Goal: Task Accomplishment & Management: Complete application form

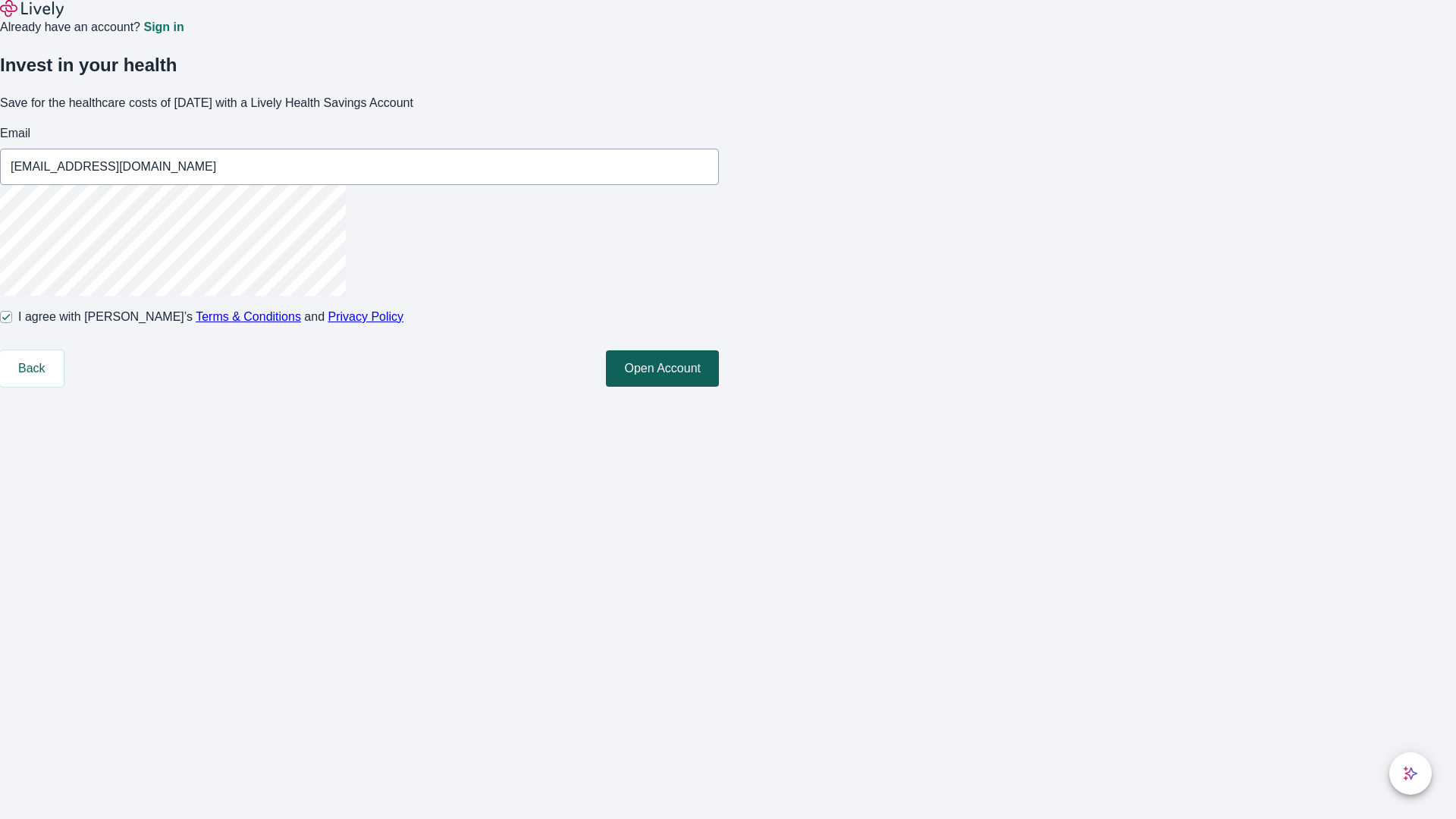
click at [719, 387] on button "Open Account" at bounding box center [662, 368] width 113 height 37
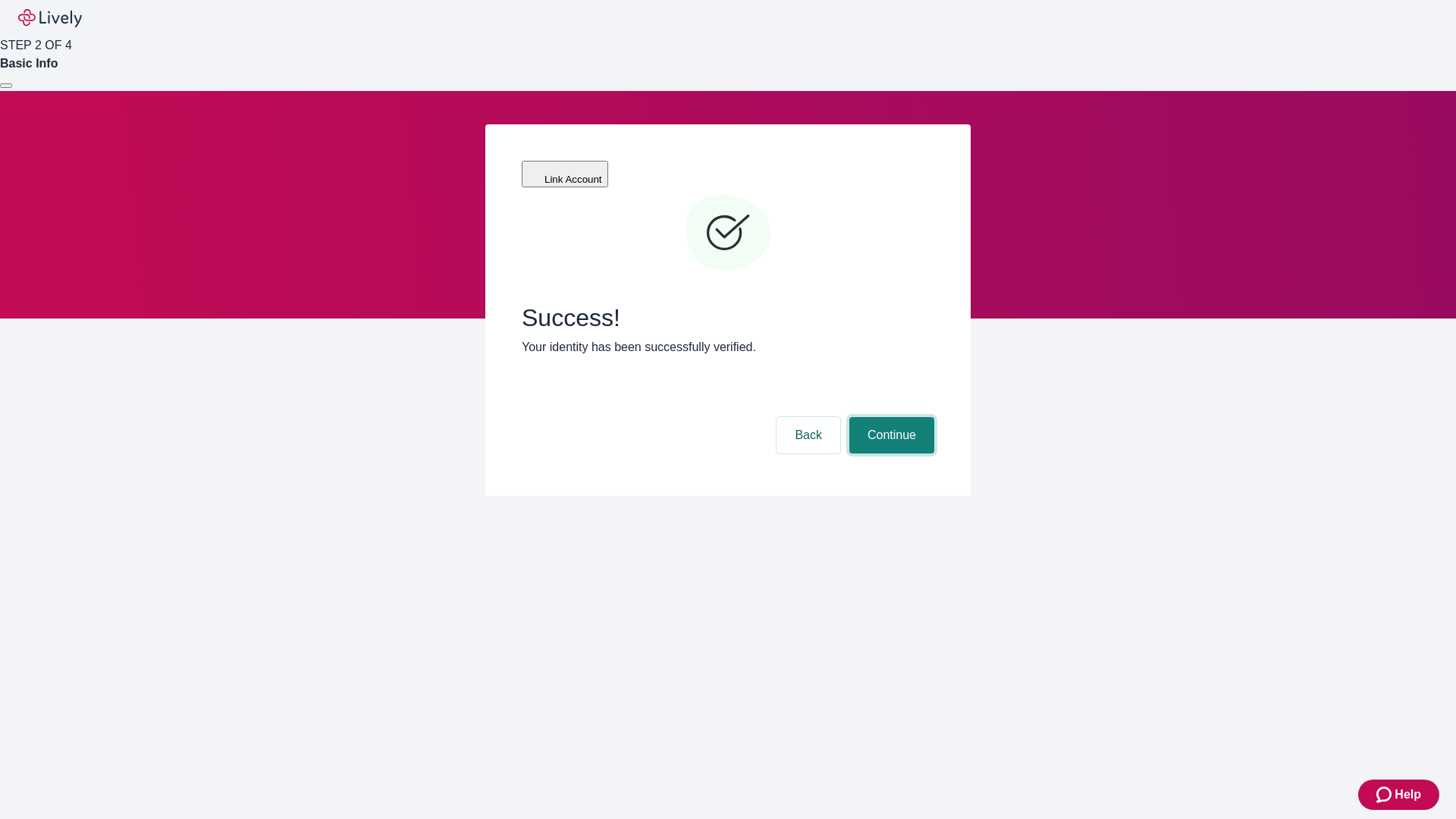
click at [890, 417] on button "Continue" at bounding box center [892, 435] width 85 height 37
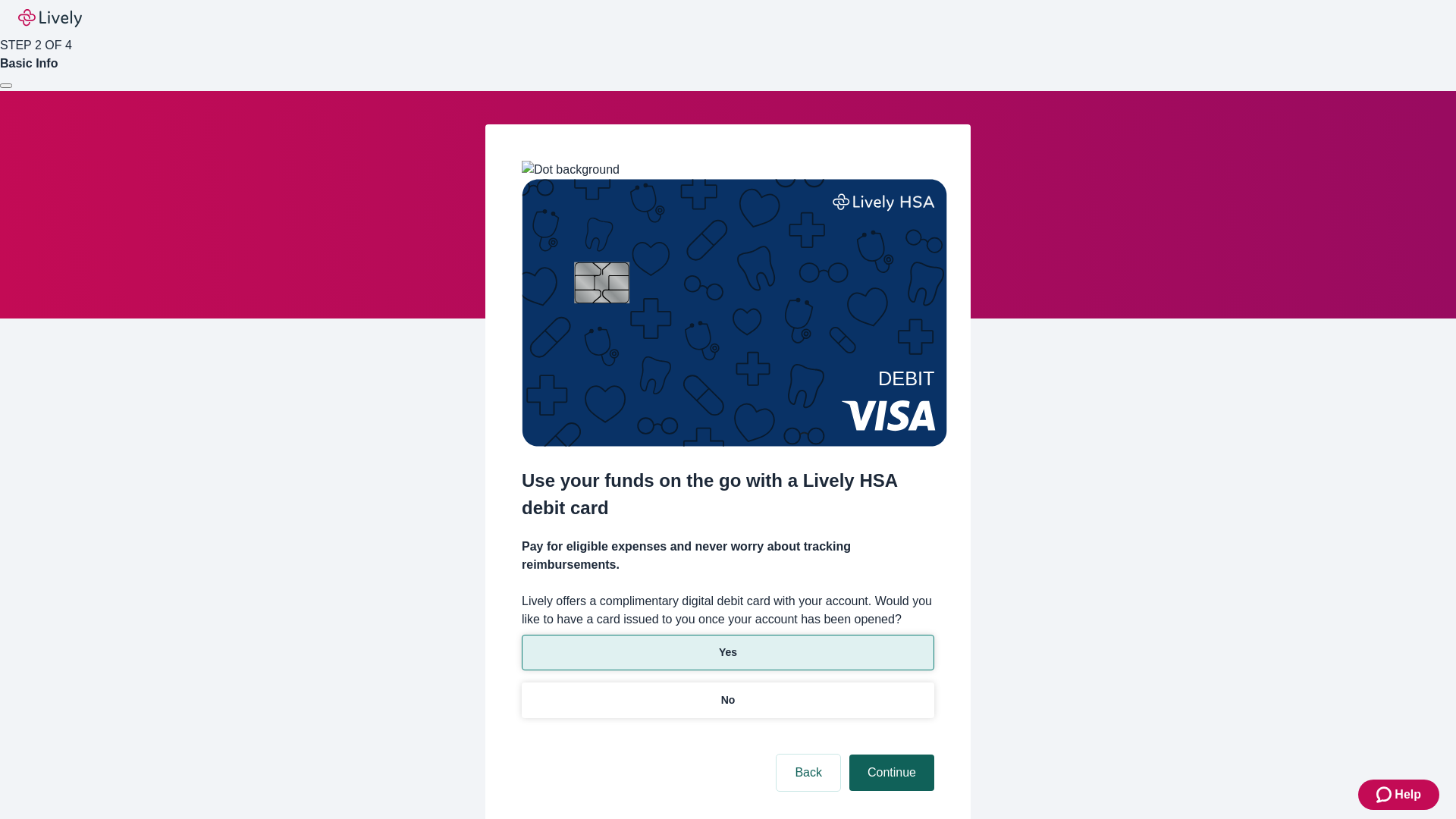
click at [727, 644] on p "Yes" at bounding box center [727, 651] width 18 height 16
click at [890, 754] on button "Continue" at bounding box center [892, 772] width 85 height 37
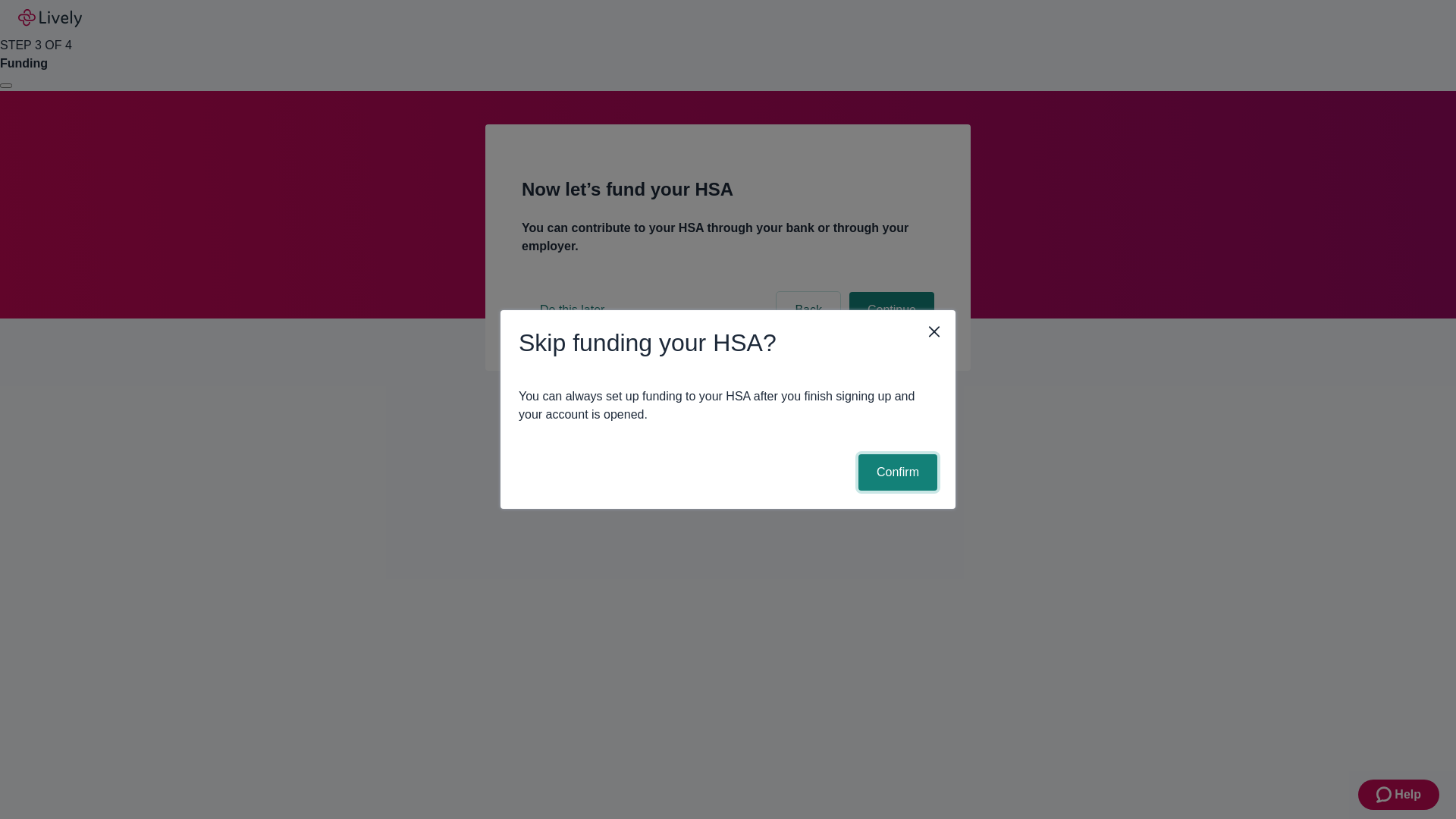
click at [896, 473] on button "Confirm" at bounding box center [898, 472] width 79 height 37
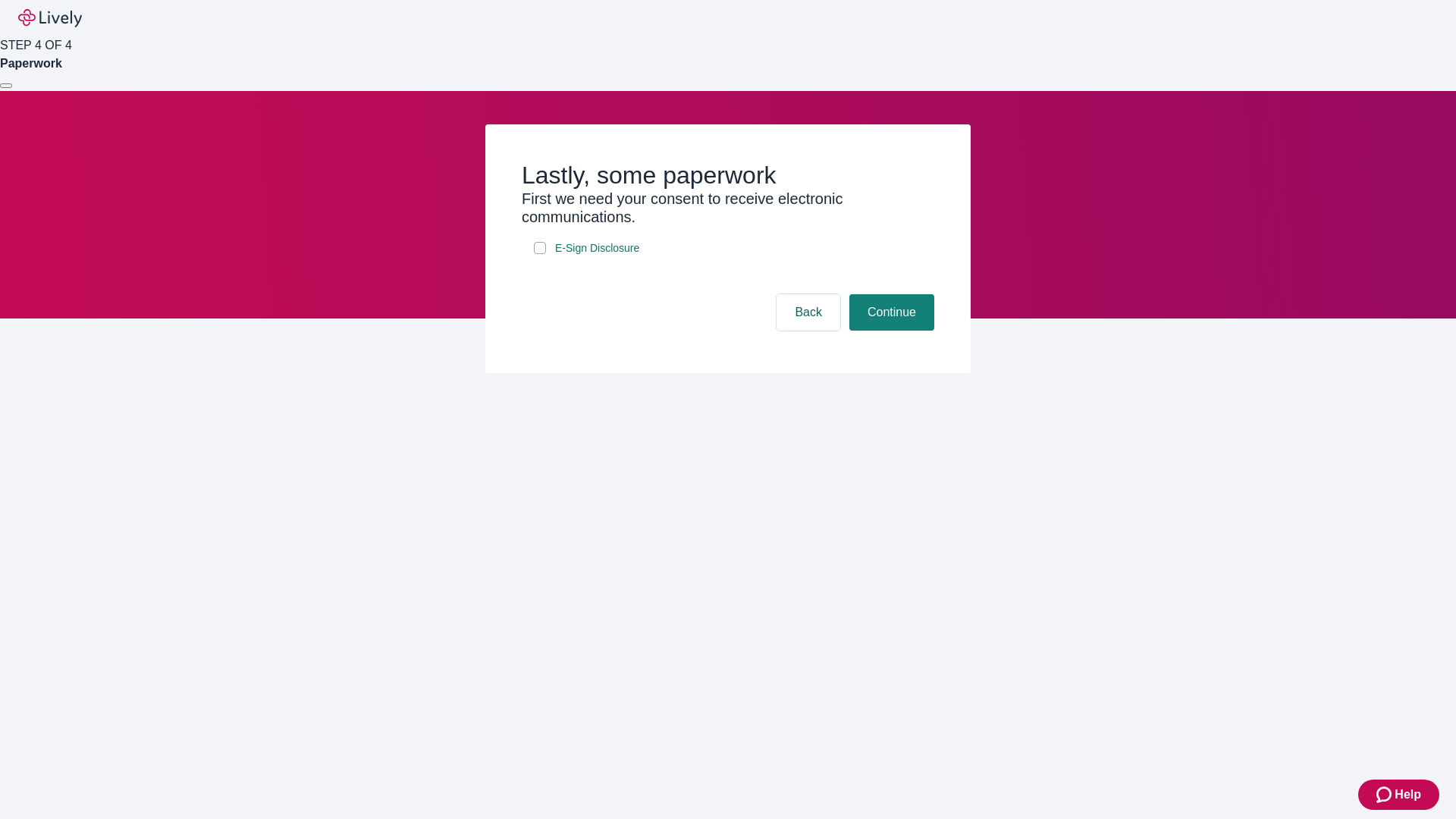
click at [540, 254] on input "E-Sign Disclosure" at bounding box center [540, 248] width 12 height 12
checkbox input "true"
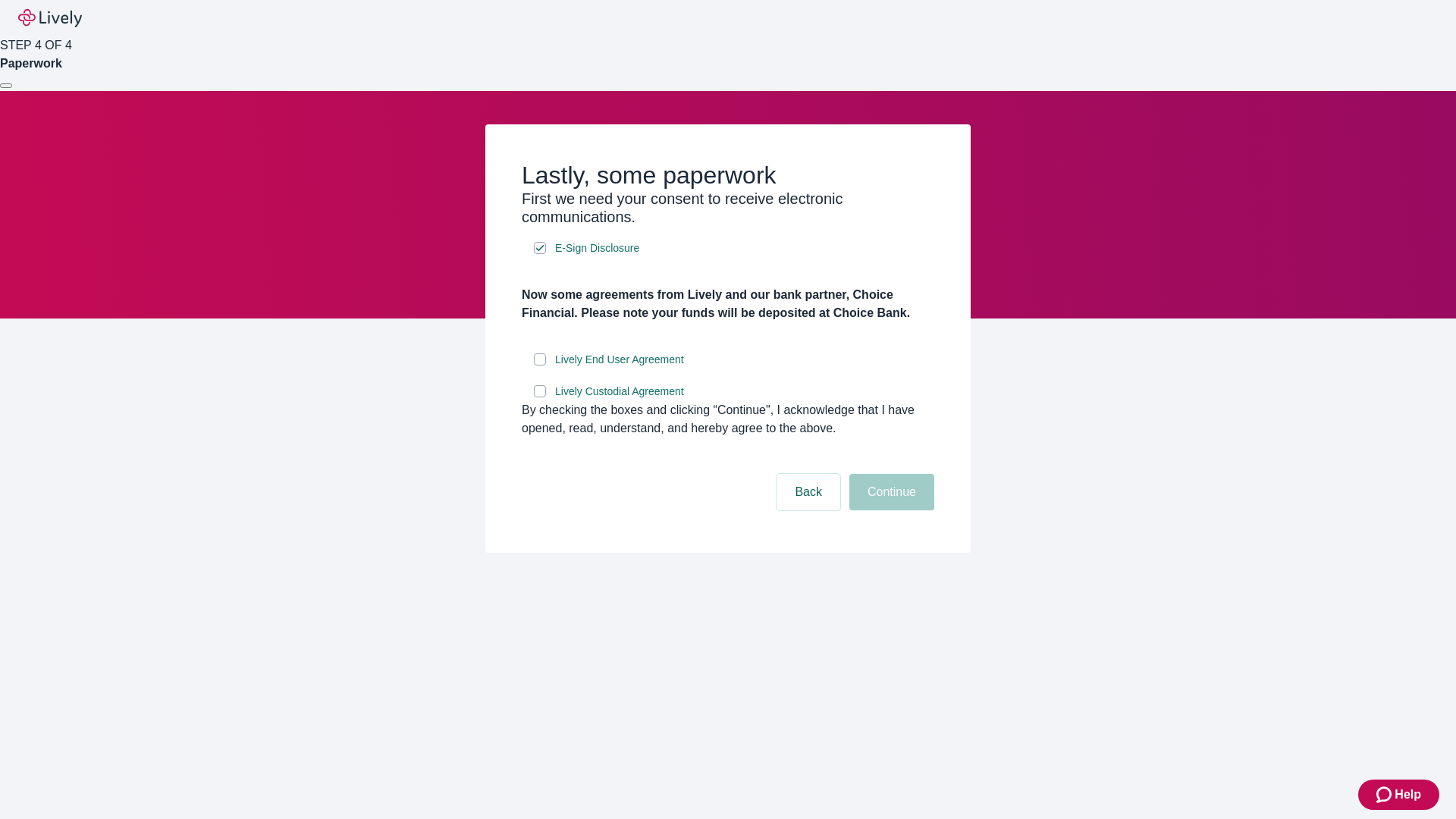
click at [540, 365] on input "Lively End User Agreement" at bounding box center [540, 359] width 12 height 12
checkbox input "true"
click at [540, 397] on input "Lively Custodial Agreement" at bounding box center [540, 391] width 12 height 12
checkbox input "true"
click at [890, 510] on button "Continue" at bounding box center [892, 491] width 85 height 37
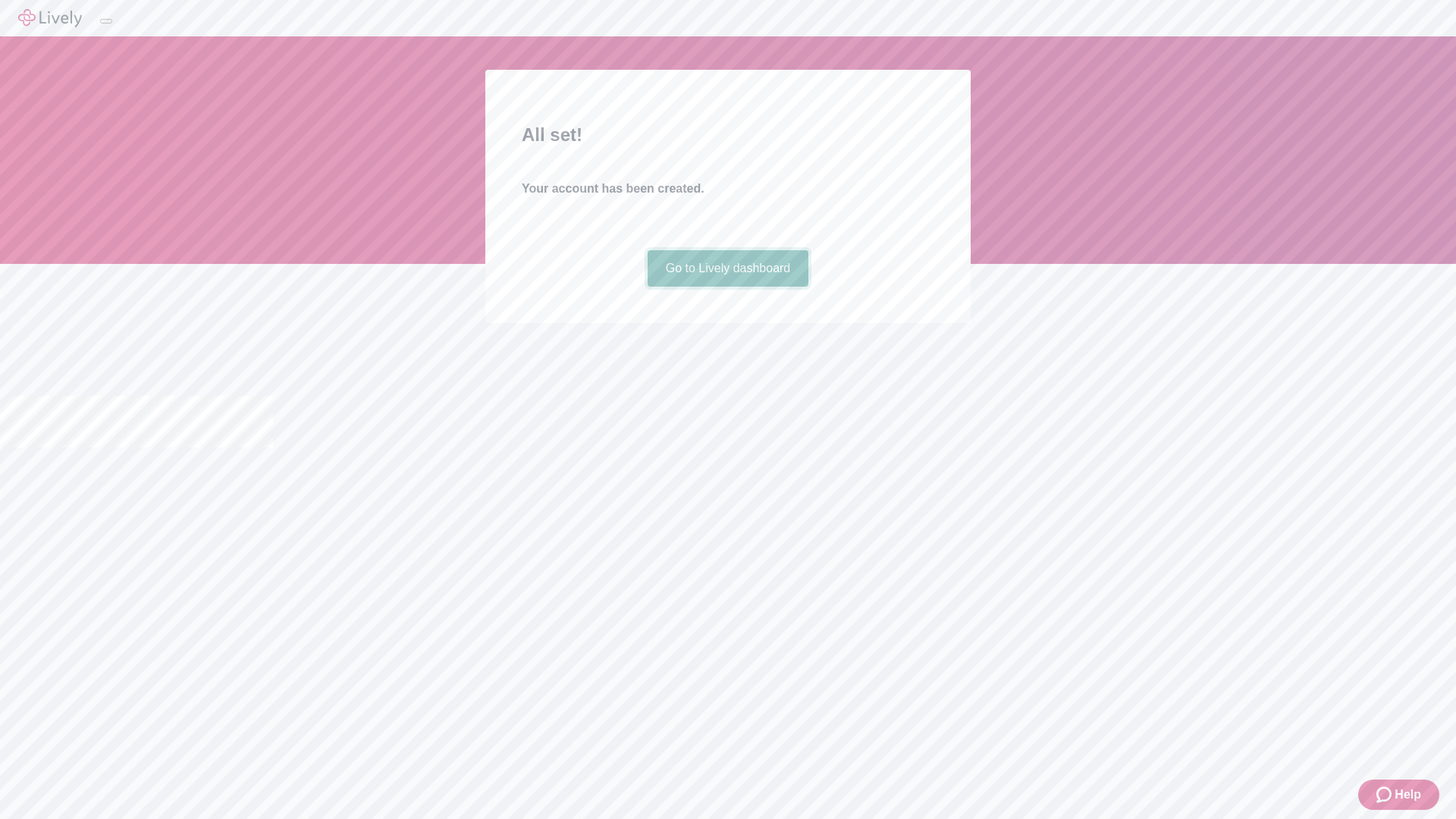
click at [727, 286] on link "Go to Lively dashboard" at bounding box center [729, 268] width 162 height 37
